Goal: Navigation & Orientation: Go to known website

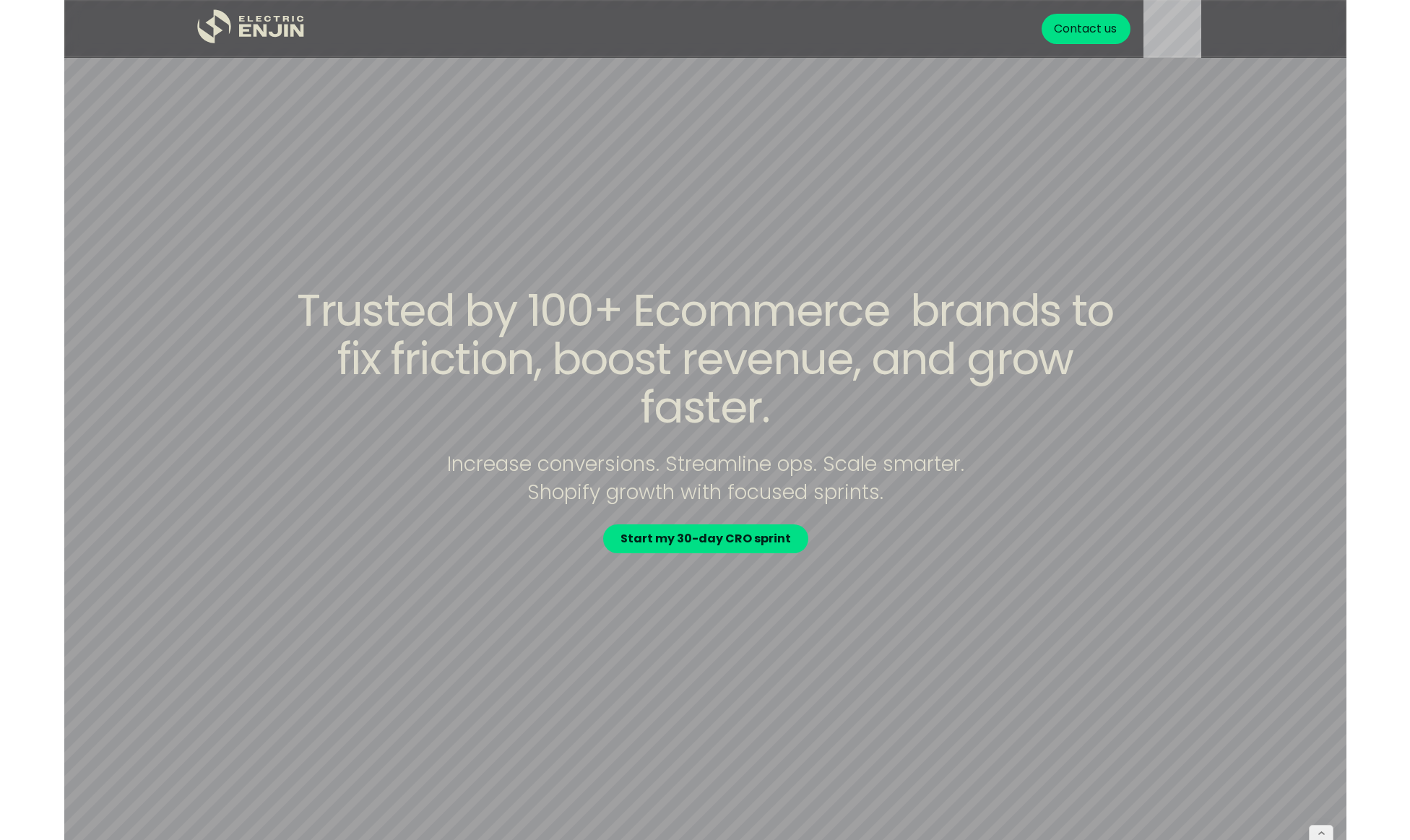
scroll to position [6711, 0]
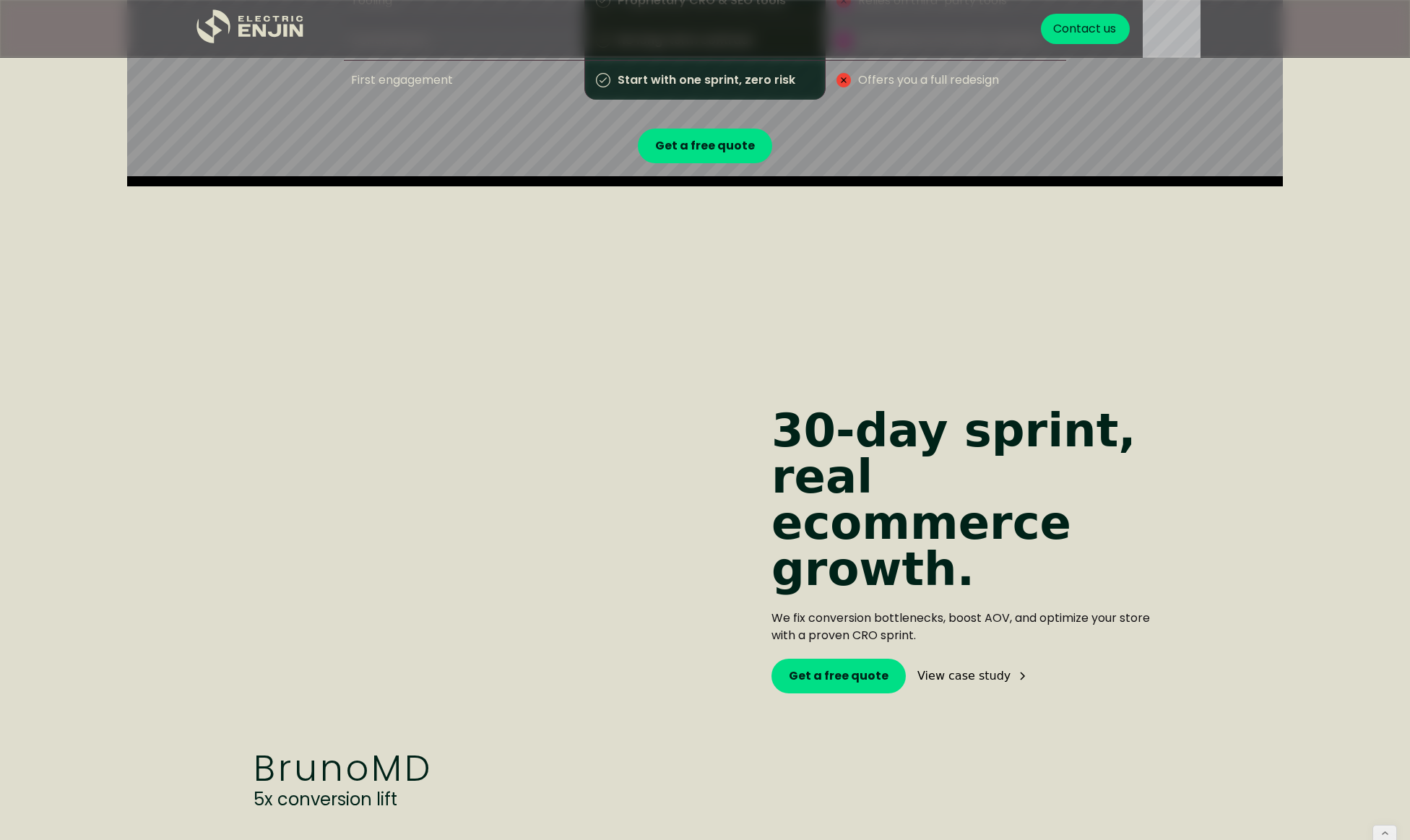
scroll to position [2626, 0]
